Goal: Task Accomplishment & Management: Use online tool/utility

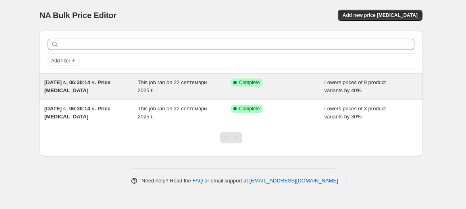
click at [121, 89] on div "[DATE] г., 06:30:14 ч. Price [MEDICAL_DATA]" at bounding box center [90, 87] width 93 height 16
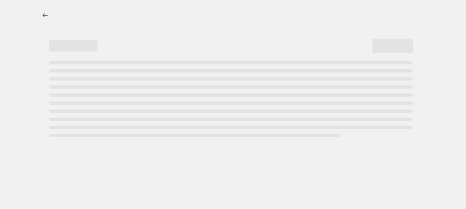
select select "percentage"
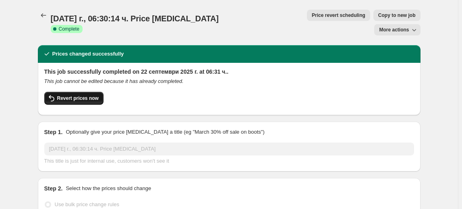
click at [66, 95] on span "Revert prices now" at bounding box center [77, 98] width 41 height 6
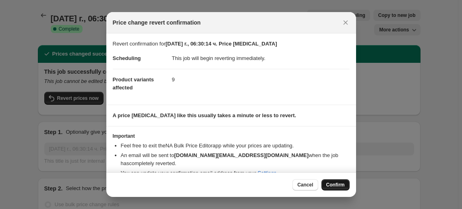
click at [342, 185] on span "Confirm" at bounding box center [335, 185] width 19 height 6
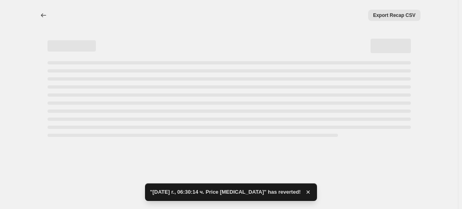
select select "percentage"
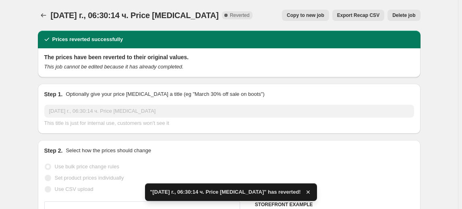
click at [409, 14] on span "Delete job" at bounding box center [403, 15] width 23 height 6
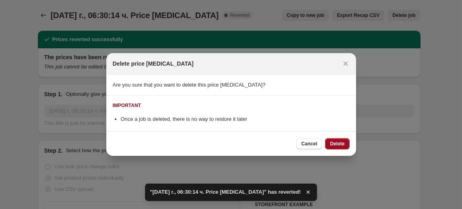
click at [341, 143] on span "Delete" at bounding box center [337, 144] width 15 height 6
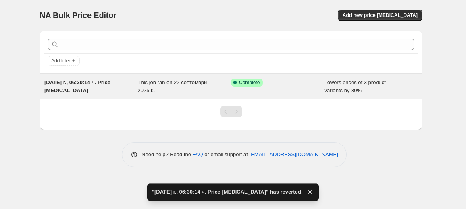
click at [163, 90] on div "This job ran on 22 септември 2025 г.." at bounding box center [184, 87] width 93 height 16
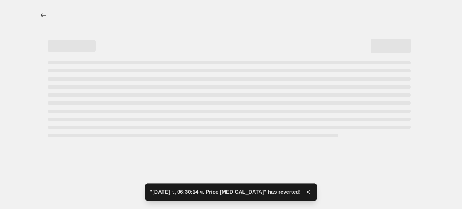
select select "percentage"
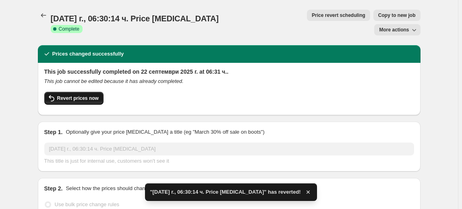
click at [76, 92] on button "Revert prices now" at bounding box center [73, 98] width 59 height 13
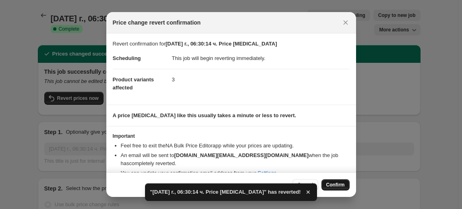
click at [331, 180] on button "Confirm" at bounding box center [335, 184] width 28 height 11
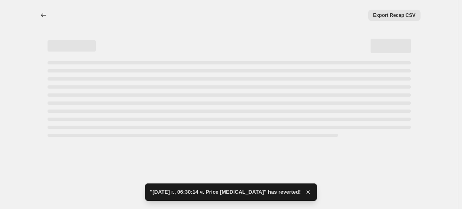
select select "percentage"
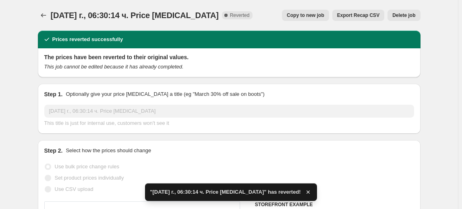
click at [404, 17] on span "Delete job" at bounding box center [403, 15] width 23 height 6
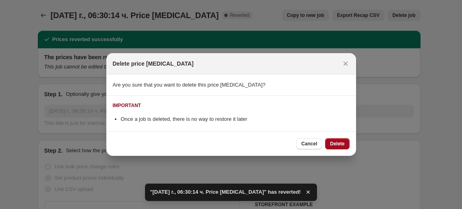
click at [330, 142] on span "Delete" at bounding box center [337, 144] width 15 height 6
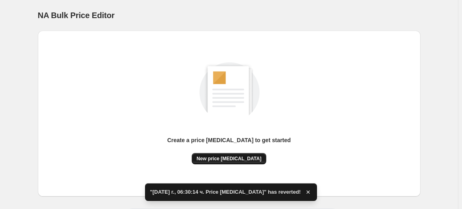
click at [243, 161] on span "New price change job" at bounding box center [229, 159] width 65 height 6
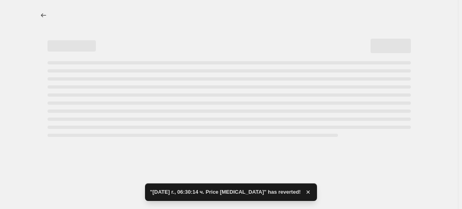
select select "percentage"
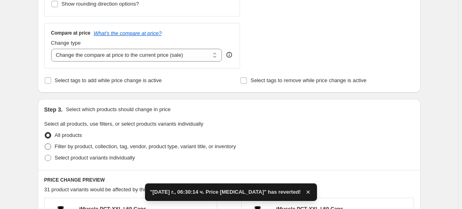
scroll to position [330, 0]
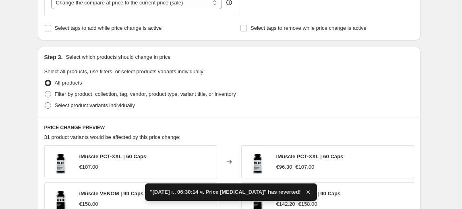
click at [68, 104] on span "Select product variants individually" at bounding box center [95, 105] width 80 height 6
click at [45, 103] on input "Select product variants individually" at bounding box center [45, 102] width 0 height 0
radio input "true"
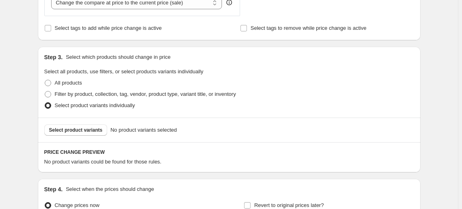
click at [71, 130] on span "Select product variants" at bounding box center [76, 130] width 54 height 6
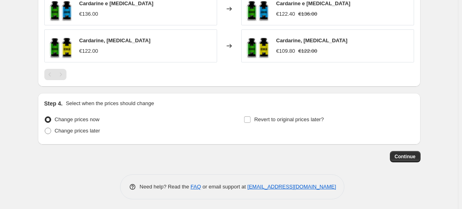
scroll to position [545, 0]
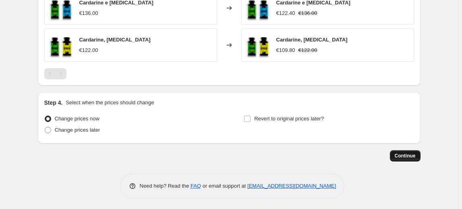
click at [401, 154] on span "Continue" at bounding box center [405, 156] width 21 height 6
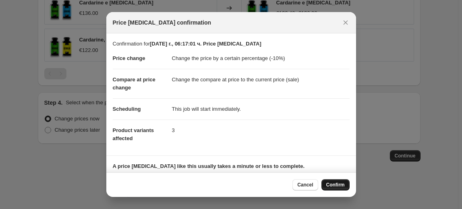
click at [336, 185] on span "Confirm" at bounding box center [335, 185] width 19 height 6
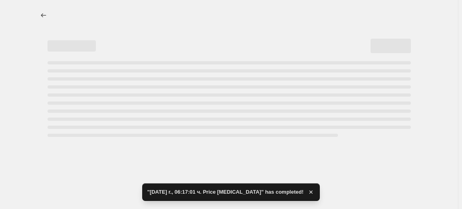
select select "percentage"
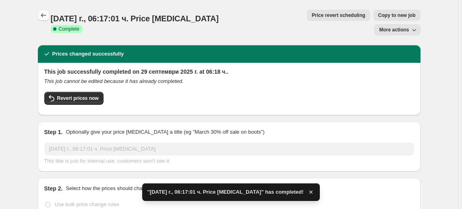
click at [46, 16] on icon "Price change jobs" at bounding box center [43, 15] width 8 height 8
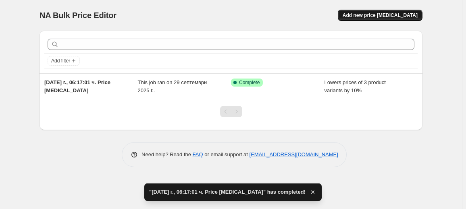
click at [382, 14] on span "Add new price change job" at bounding box center [379, 15] width 75 height 6
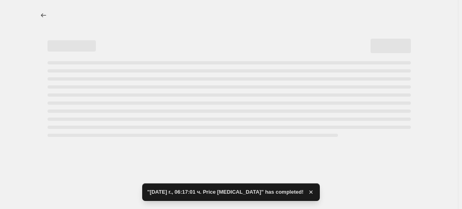
select select "percentage"
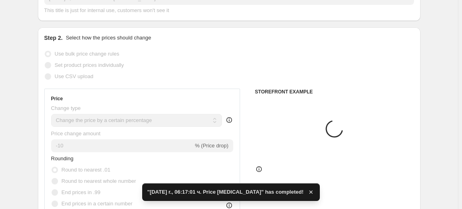
scroll to position [73, 0]
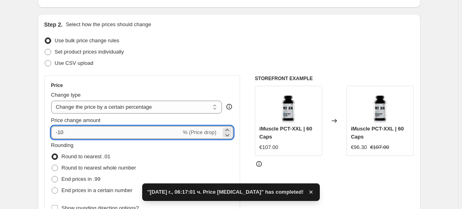
click at [69, 130] on input "-10" at bounding box center [116, 132] width 130 height 13
click at [62, 130] on input "-10" at bounding box center [116, 132] width 130 height 13
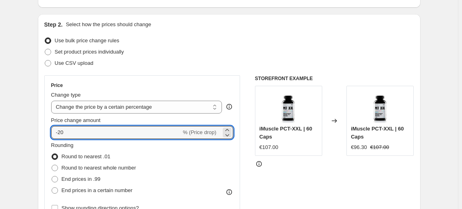
type input "-20"
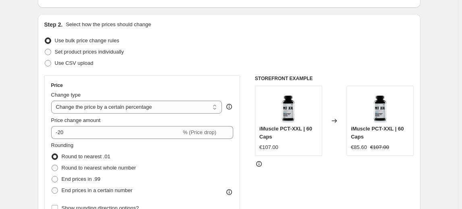
click at [93, 147] on fieldset "Rounding Round to nearest .01 Round to nearest whole number End prices in .99 E…" at bounding box center [93, 168] width 85 height 55
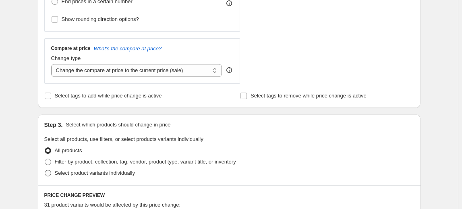
scroll to position [293, 0]
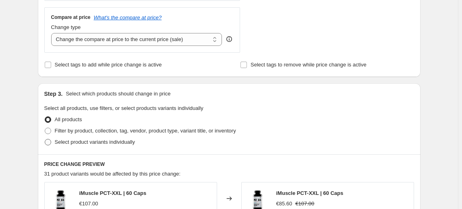
click at [85, 145] on span "Select product variants individually" at bounding box center [95, 142] width 80 height 8
click at [45, 139] on input "Select product variants individually" at bounding box center [45, 139] width 0 height 0
radio input "true"
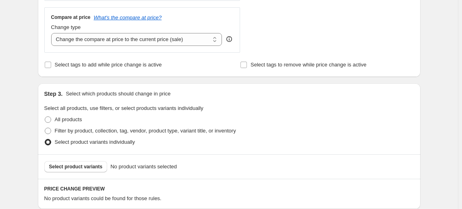
click at [66, 167] on span "Select product variants" at bounding box center [76, 167] width 54 height 6
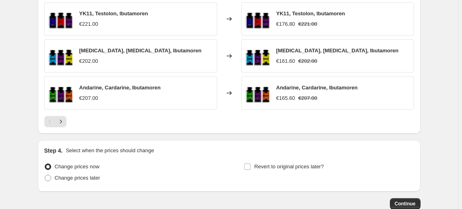
scroll to position [586, 0]
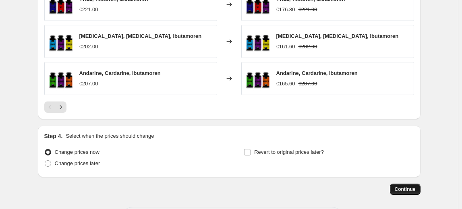
click at [404, 184] on button "Continue" at bounding box center [405, 189] width 31 height 11
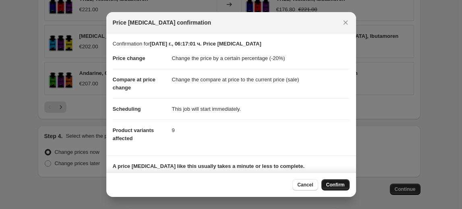
click at [343, 185] on span "Confirm" at bounding box center [335, 185] width 19 height 6
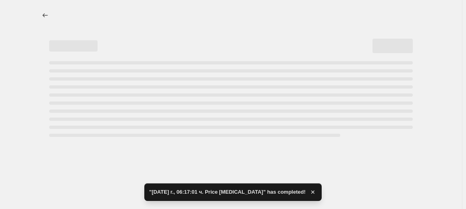
select select "percentage"
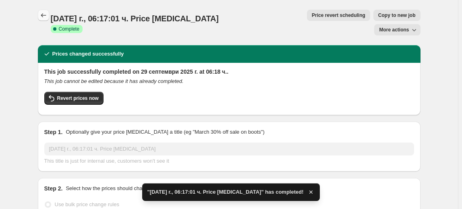
click at [41, 15] on icon "Price change jobs" at bounding box center [43, 15] width 8 height 8
